Goal: Find specific page/section: Find specific page/section

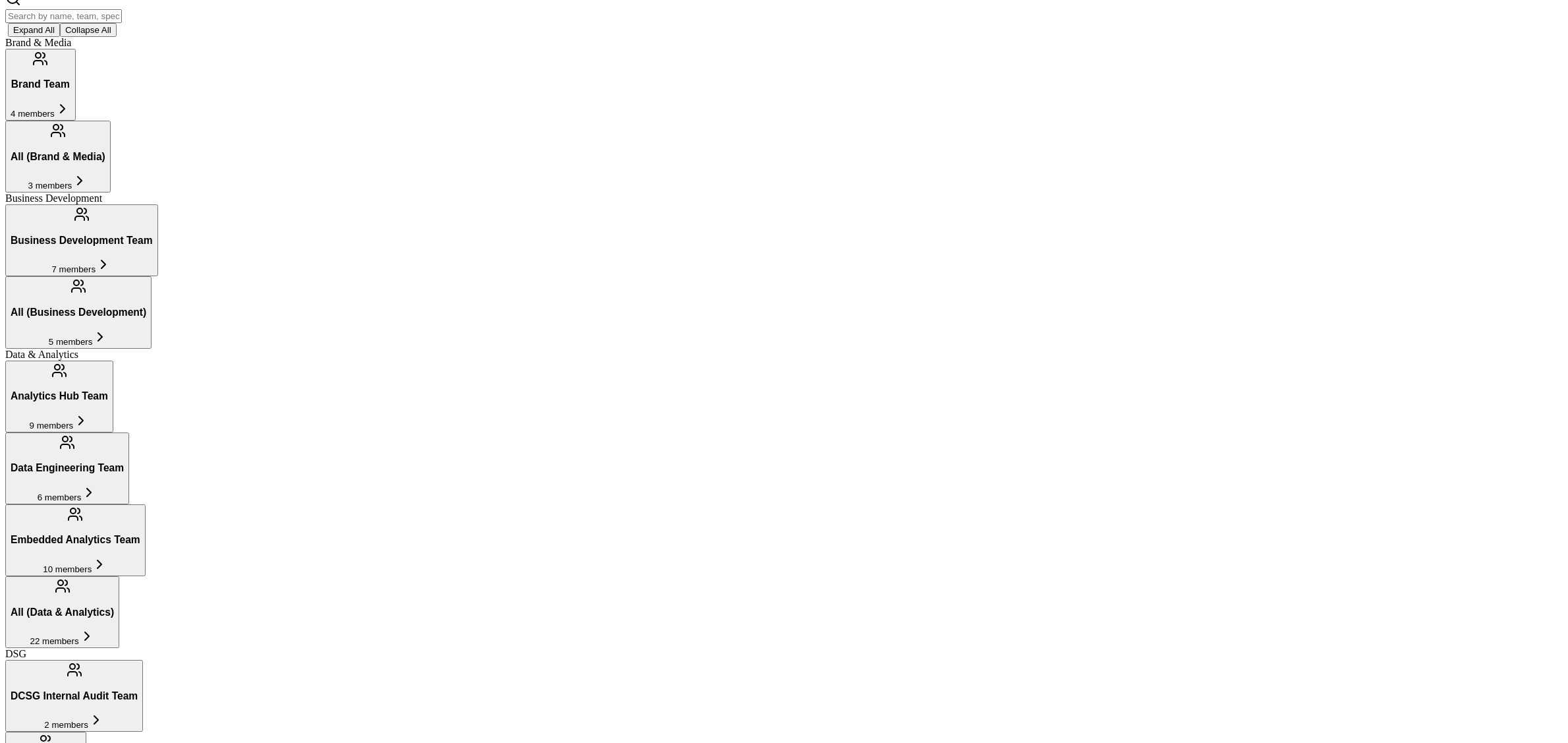
scroll to position [324, 0]
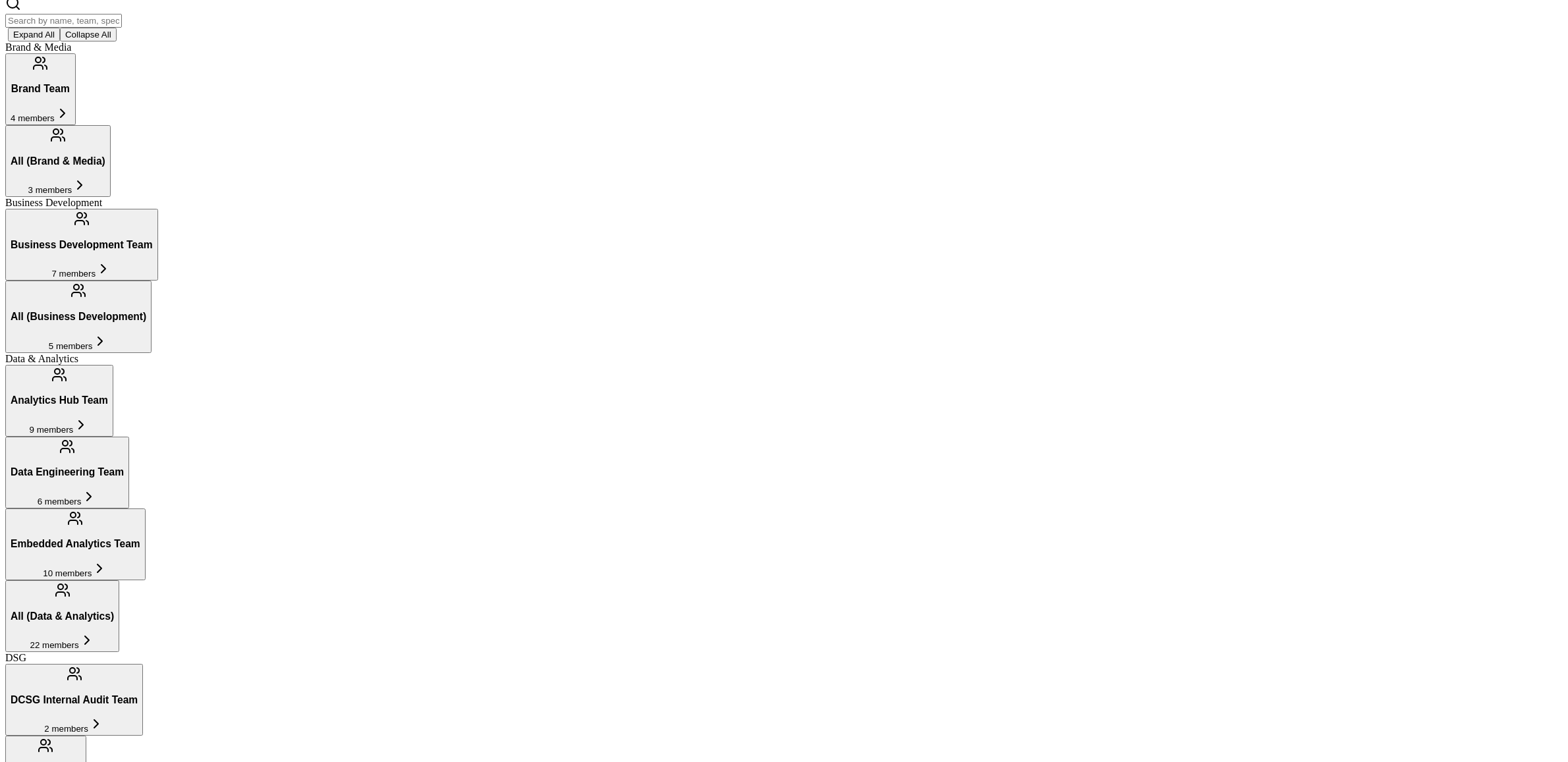
scroll to position [0, 0]
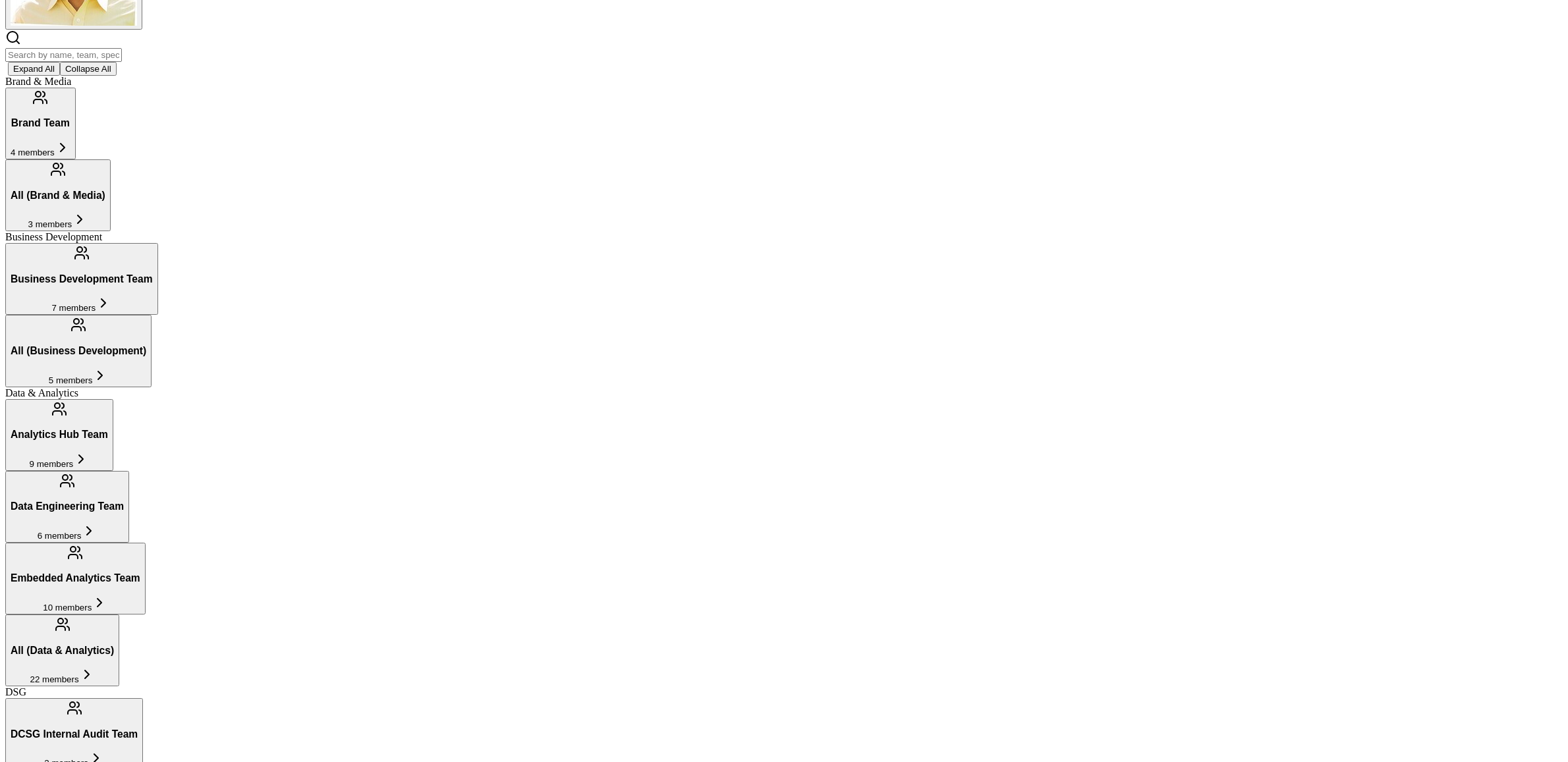
scroll to position [272, 0]
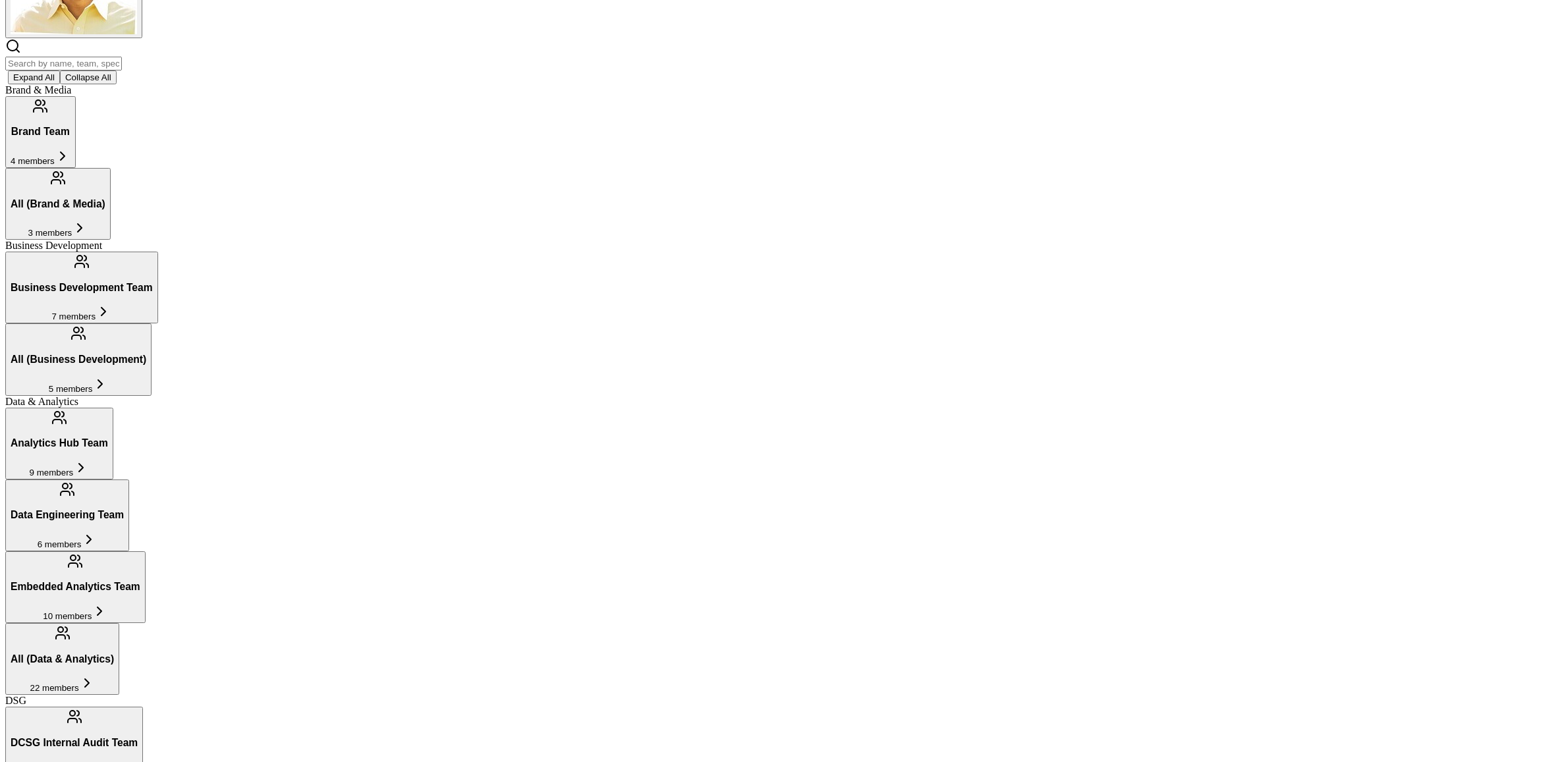
type input "Legal Team"
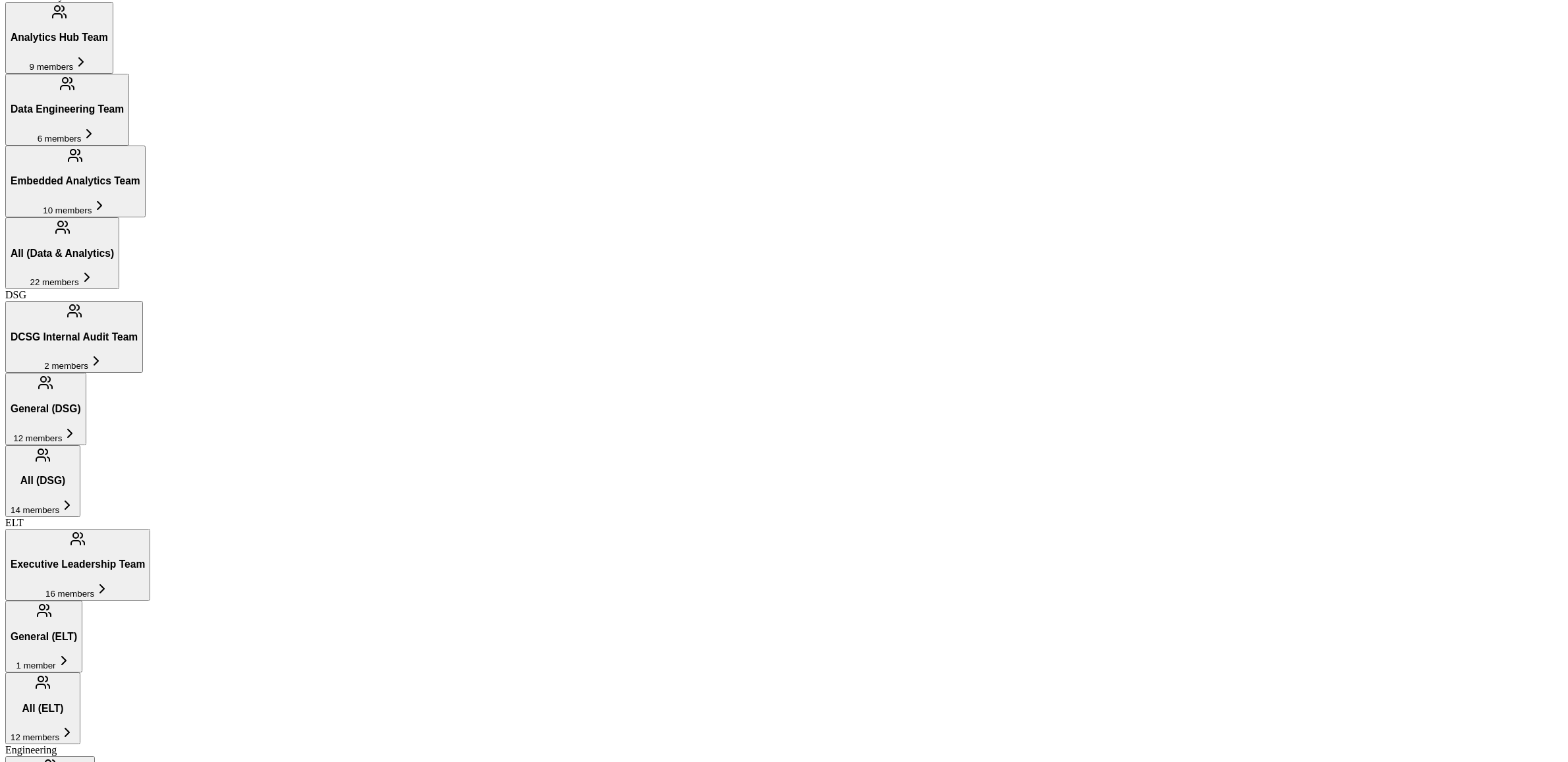
scroll to position [706, 0]
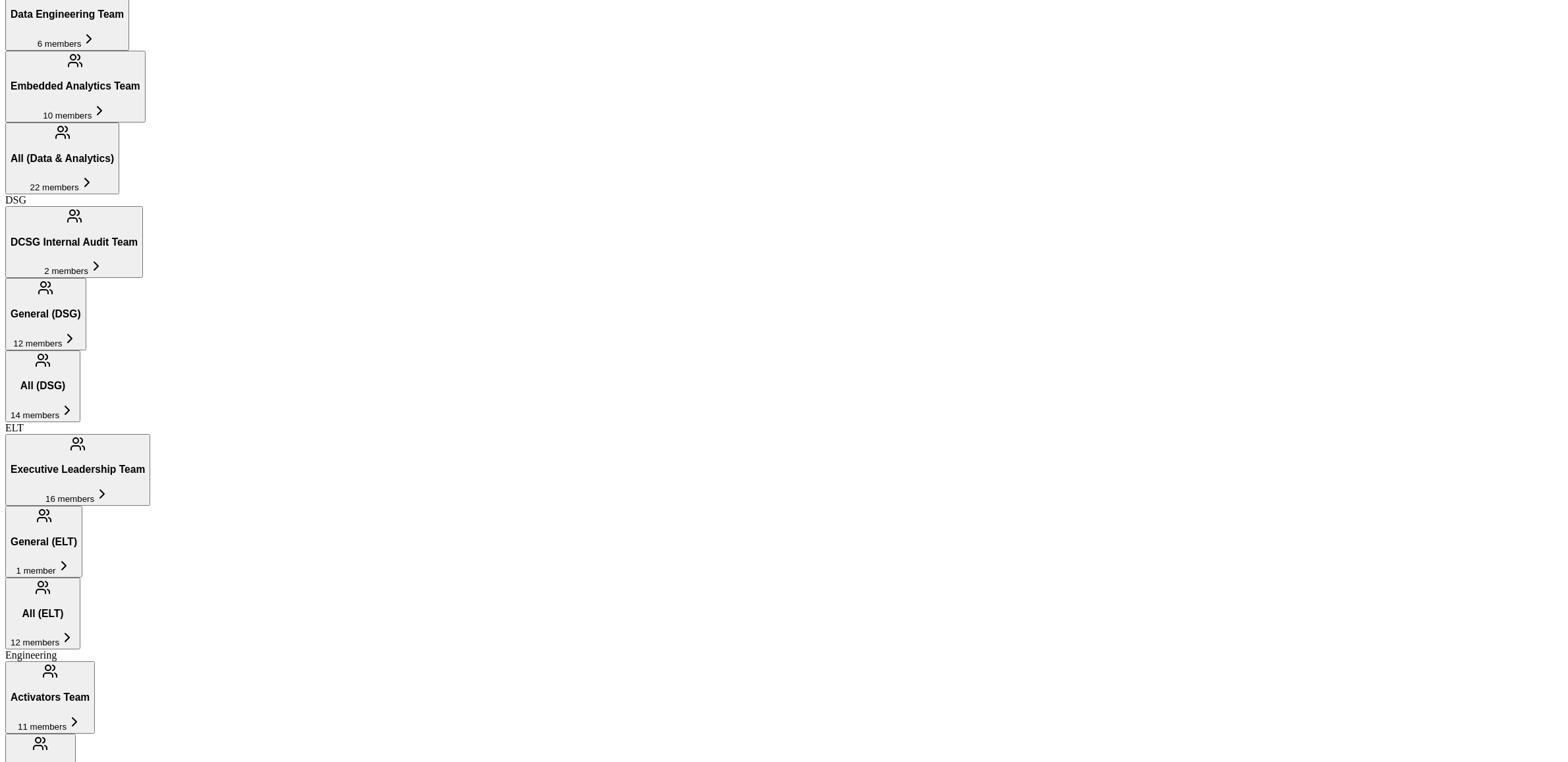
scroll to position [799, 0]
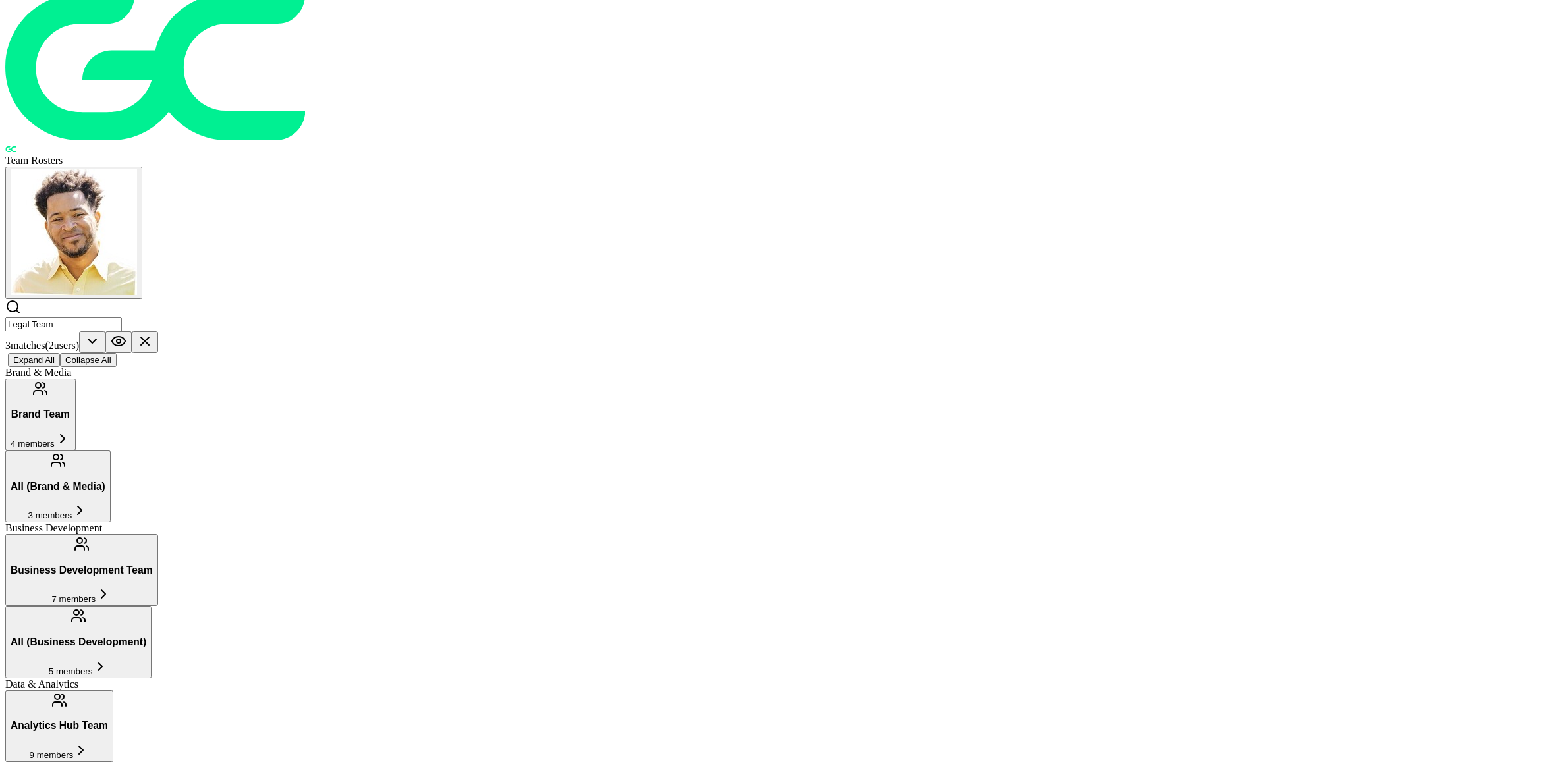
scroll to position [0, 0]
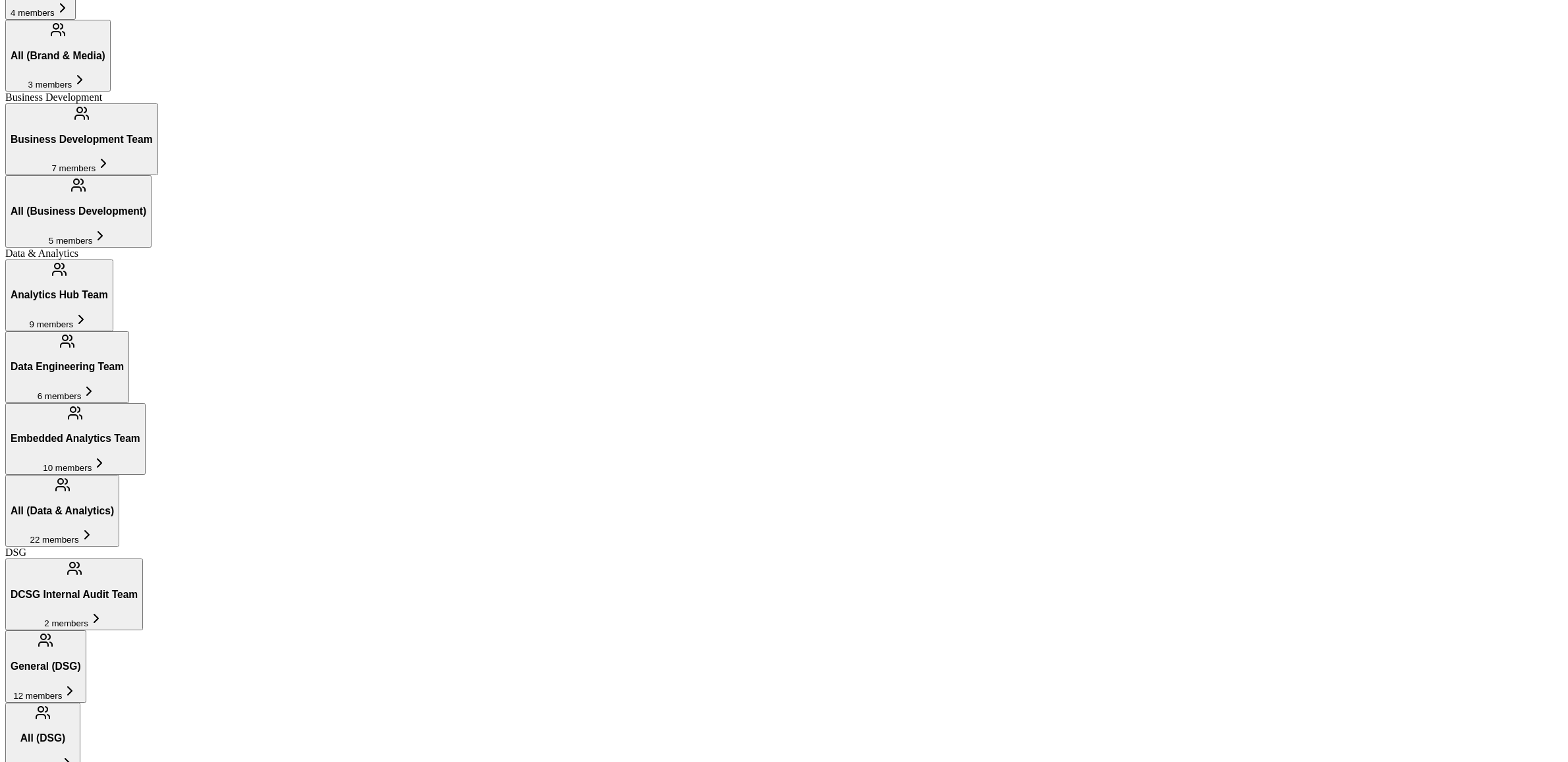
scroll to position [393, 0]
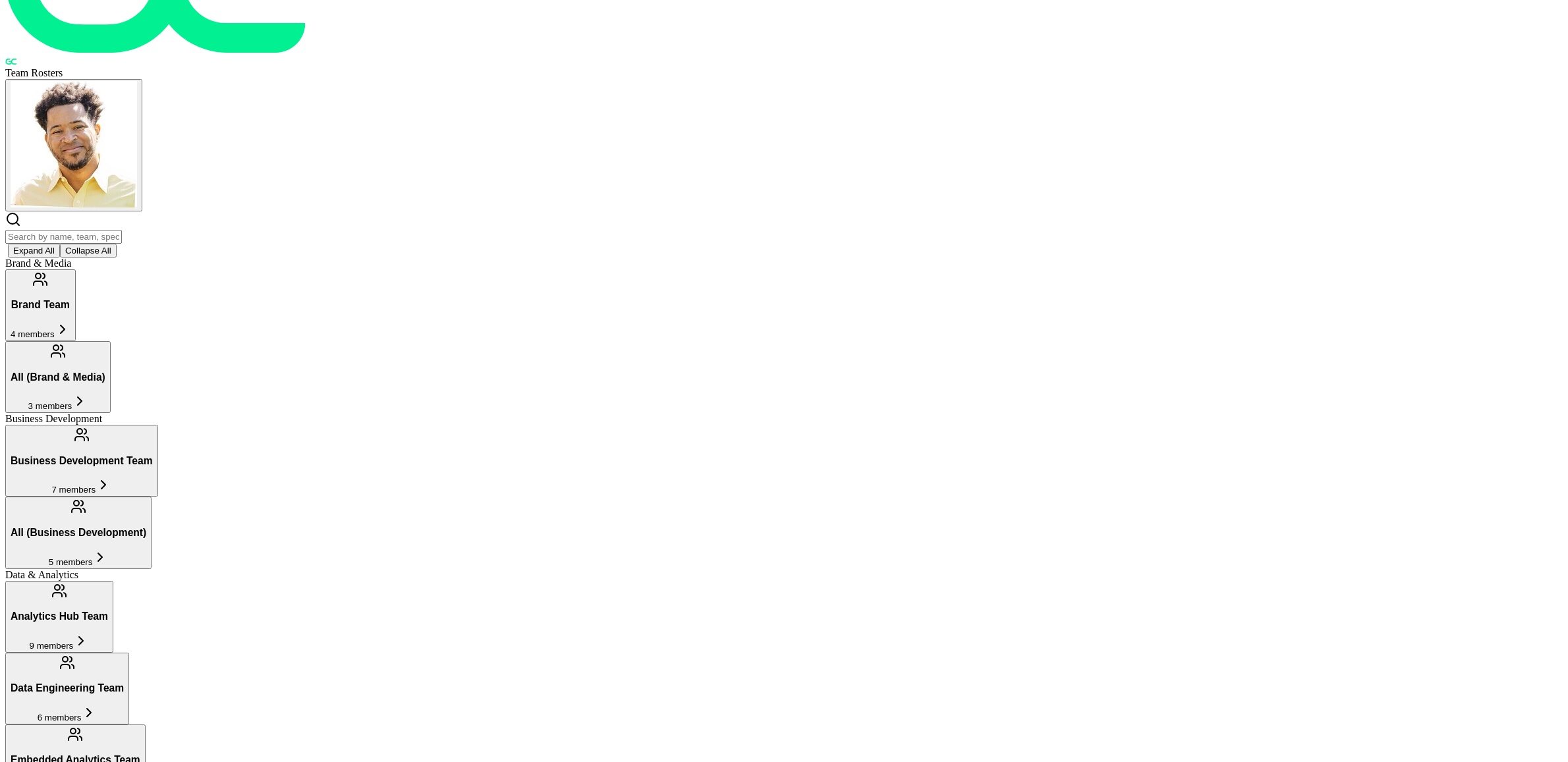
scroll to position [94, 0]
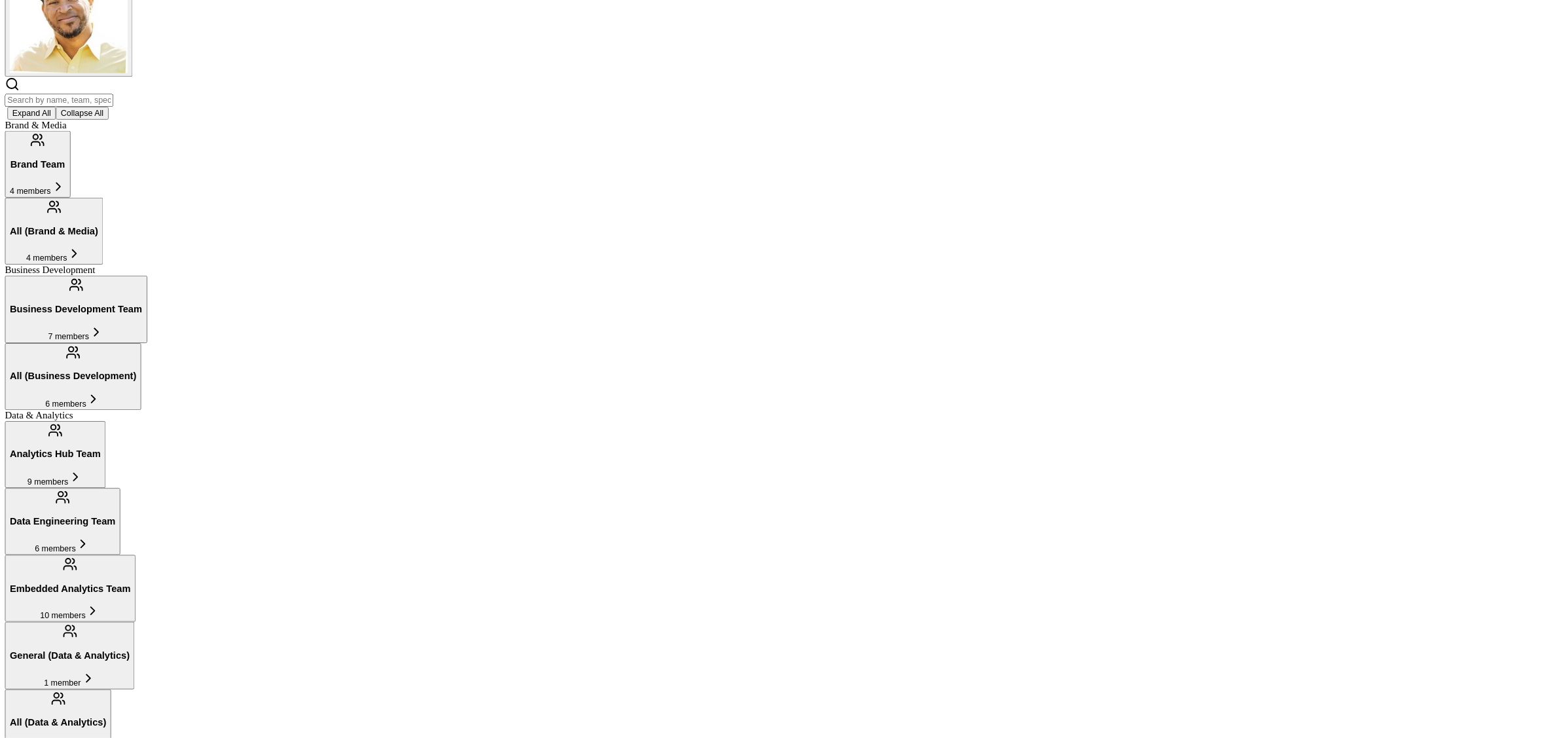
scroll to position [237, 0]
